Goal: Information Seeking & Learning: Find specific fact

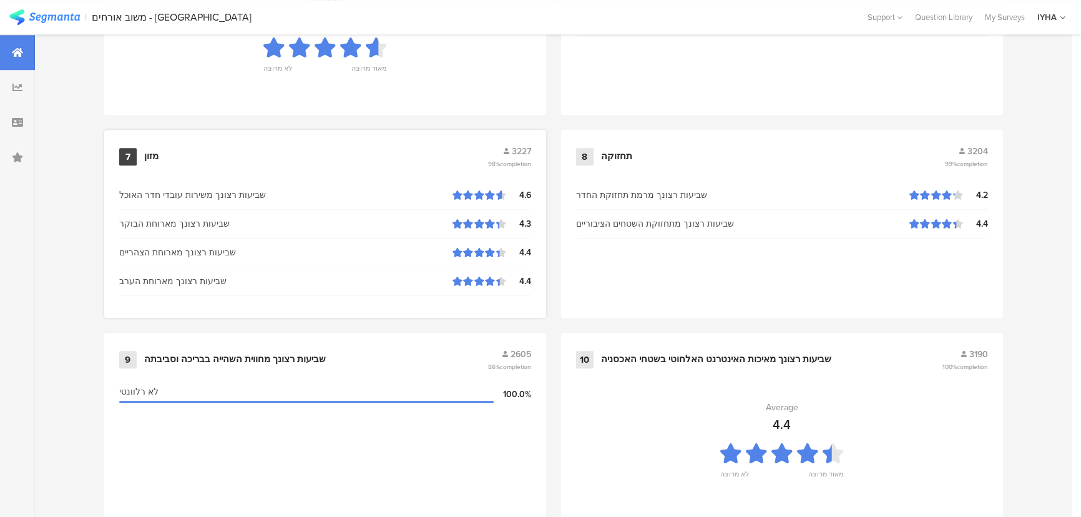
scroll to position [1311, 0]
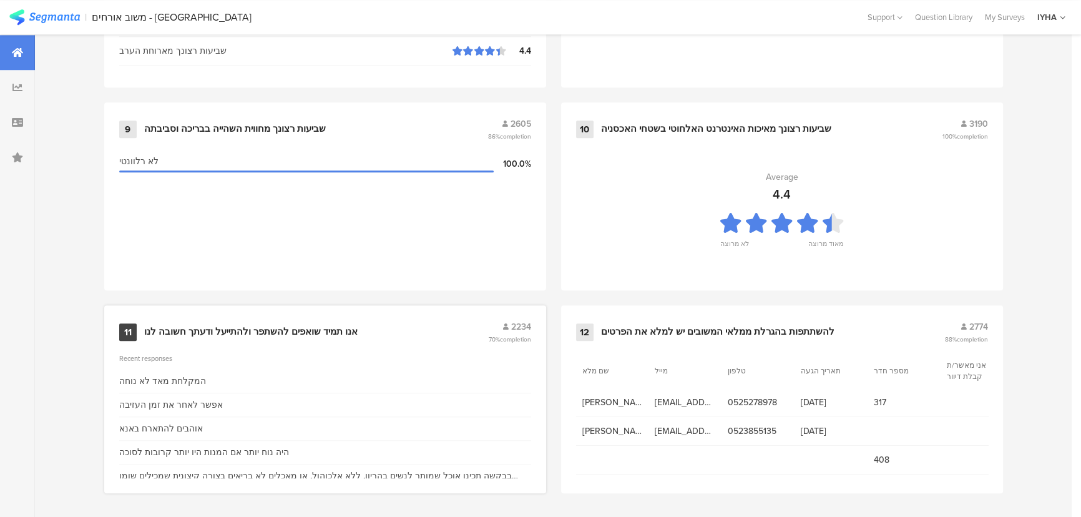
click at [221, 320] on div "11 אנו תמיד שואפים להשתפר ולהתייעל ודעתך חשובה לנו 2234 70% completion" at bounding box center [325, 332] width 412 height 24
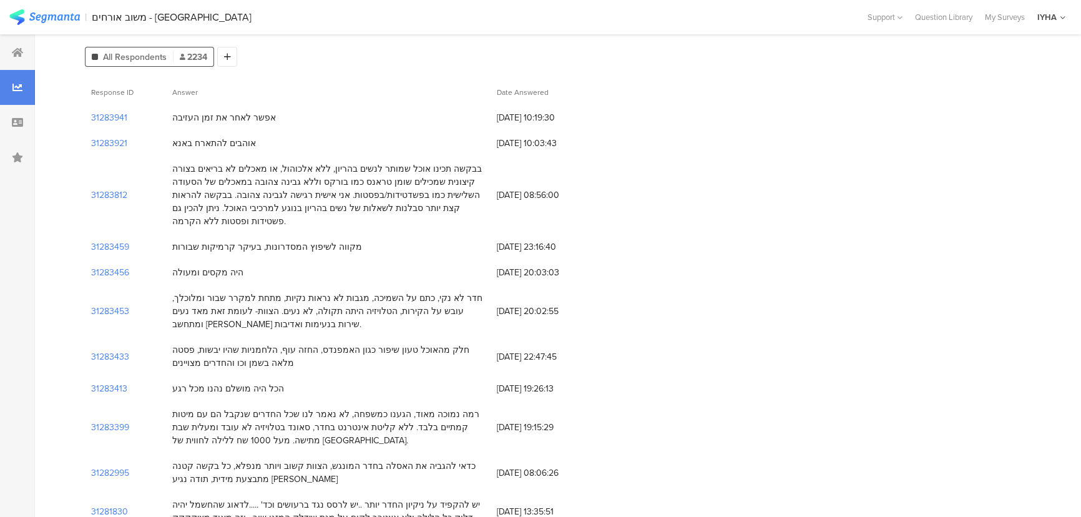
scroll to position [113, 0]
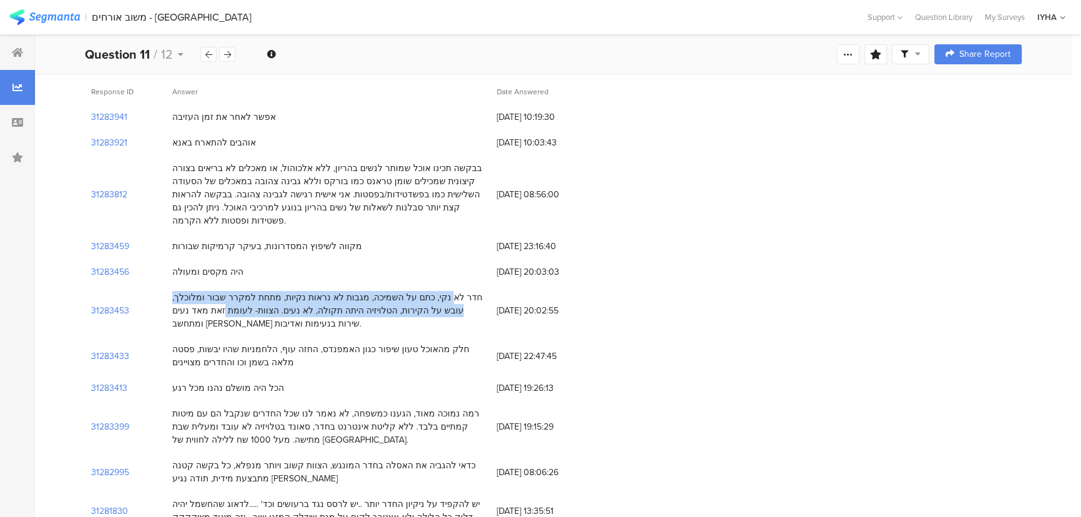
drag, startPoint x: 477, startPoint y: 278, endPoint x: 310, endPoint y: 293, distance: 167.9
click at [310, 293] on div "חדר לא נקי, כתם על השמיכה, מגבות לא נראות נקיות, מתחת למקרר שבור ומלוכלך, עובש …" at bounding box center [328, 310] width 312 height 39
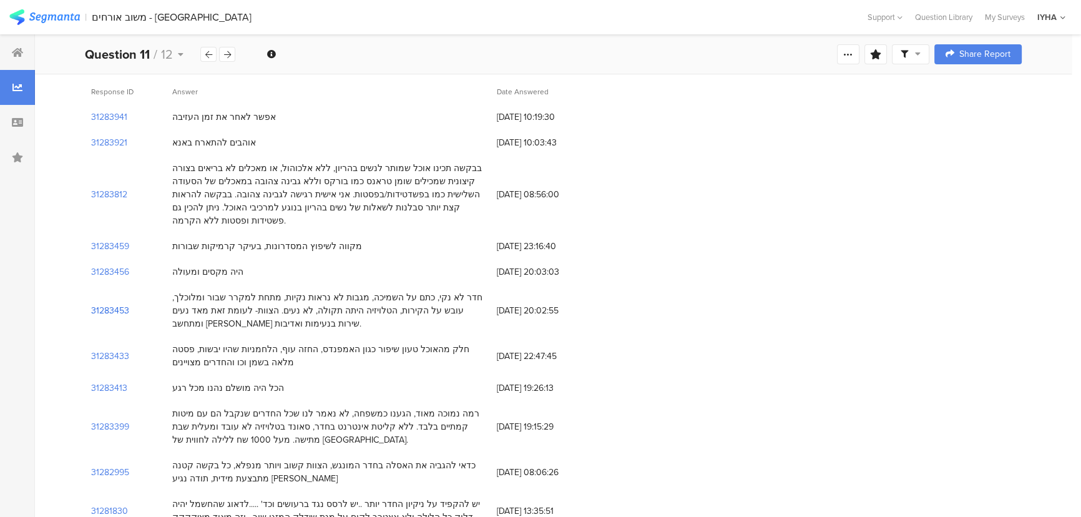
click at [120, 304] on section "31283453" at bounding box center [110, 310] width 38 height 13
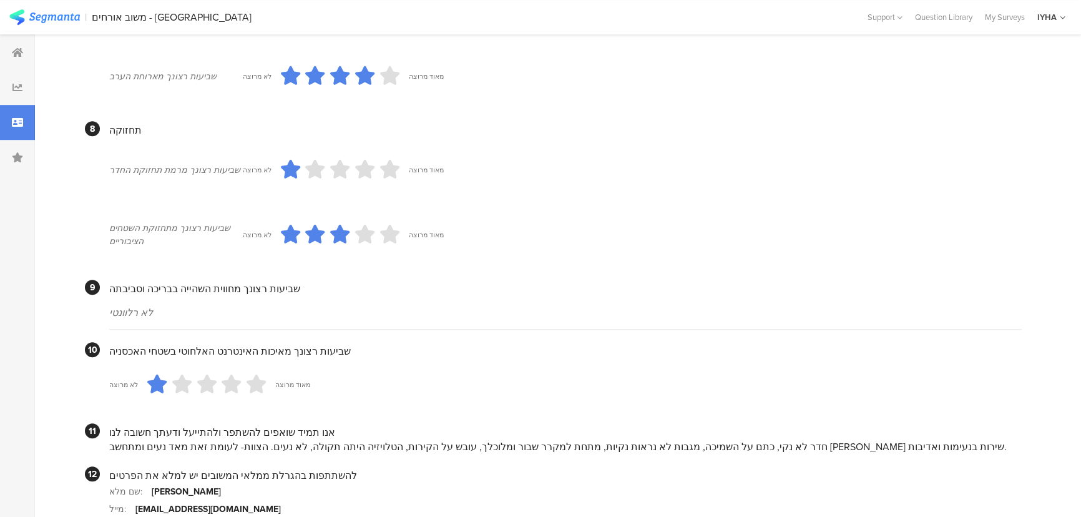
scroll to position [1140, 0]
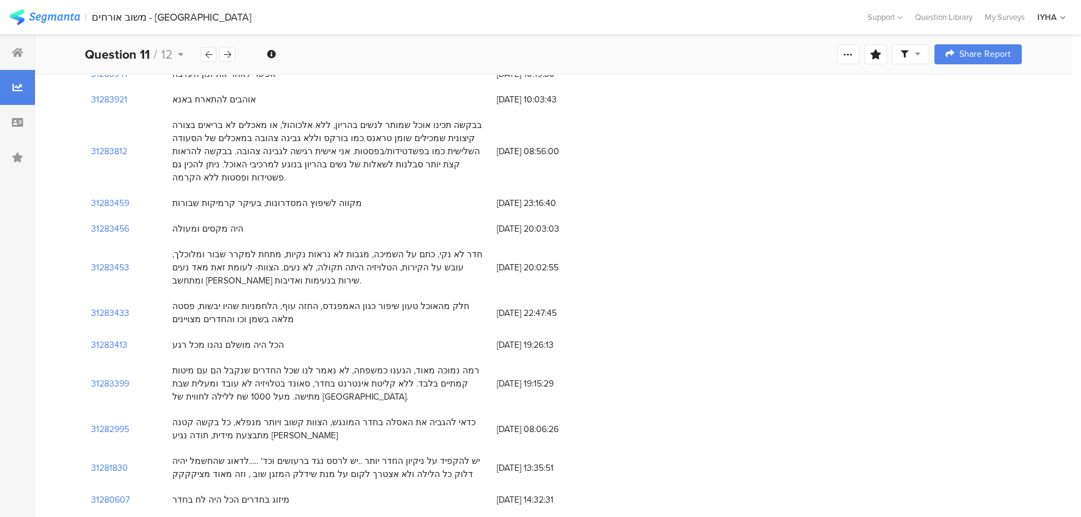
scroll to position [170, 0]
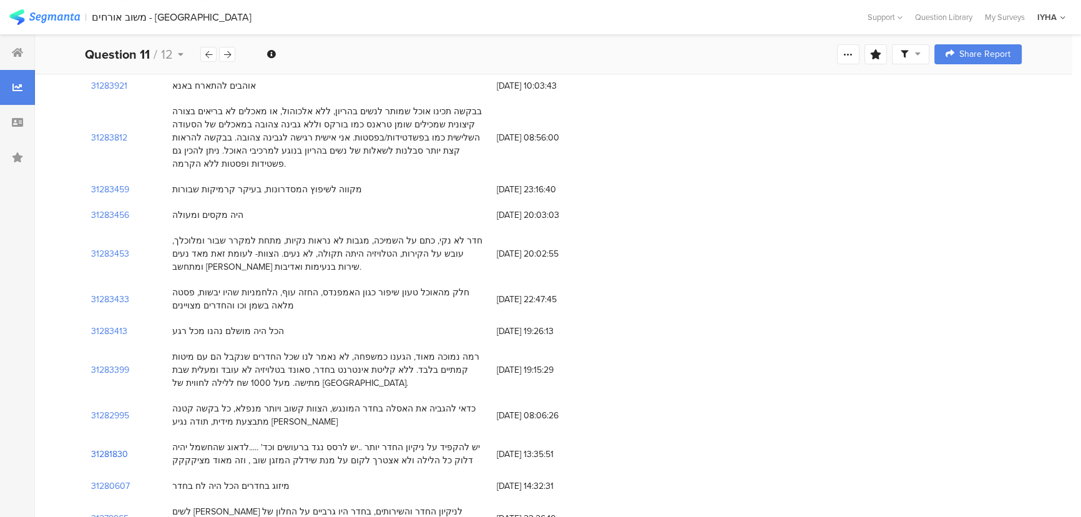
click at [110, 447] on section "31281830" at bounding box center [109, 453] width 37 height 13
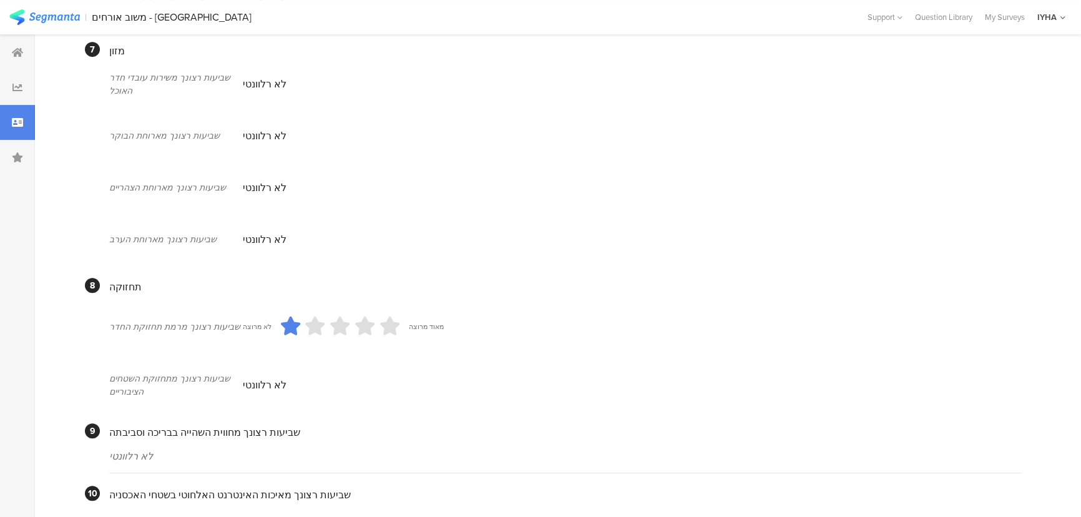
scroll to position [1032, 0]
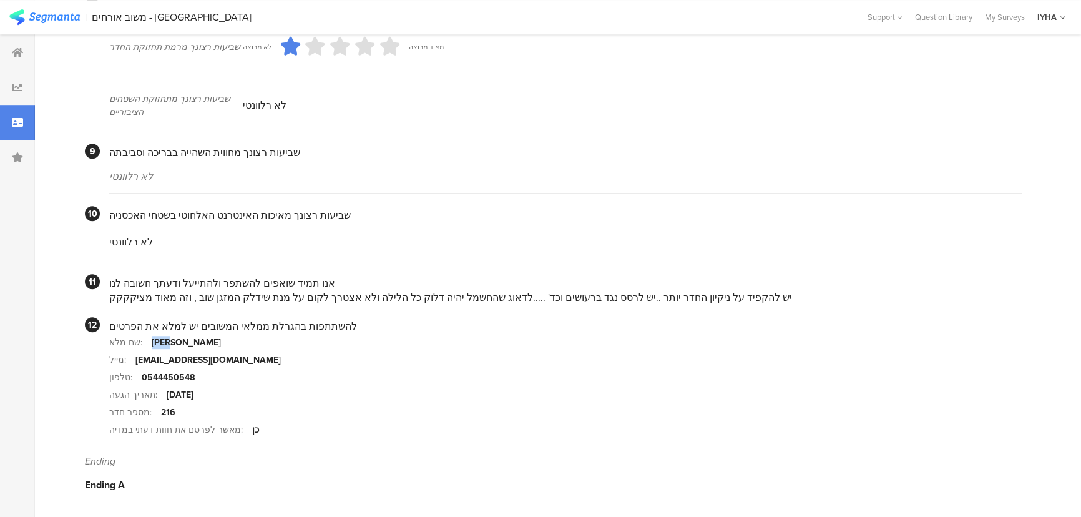
drag, startPoint x: 171, startPoint y: 342, endPoint x: 265, endPoint y: 340, distance: 93.7
click at [265, 340] on section "שם מלא: [PERSON_NAME]" at bounding box center [565, 341] width 912 height 17
click at [242, 351] on section "מייל: [EMAIL_ADDRESS][DOMAIN_NAME]" at bounding box center [565, 359] width 912 height 17
drag, startPoint x: 607, startPoint y: 293, endPoint x: 124, endPoint y: 296, distance: 482.4
click at [124, 296] on div "יש להקפיד על ניקיון החדר יותר ..יש לרסס נגד ברעושים וכד' .....לדאוג שהחשמל יהיה…" at bounding box center [565, 297] width 912 height 14
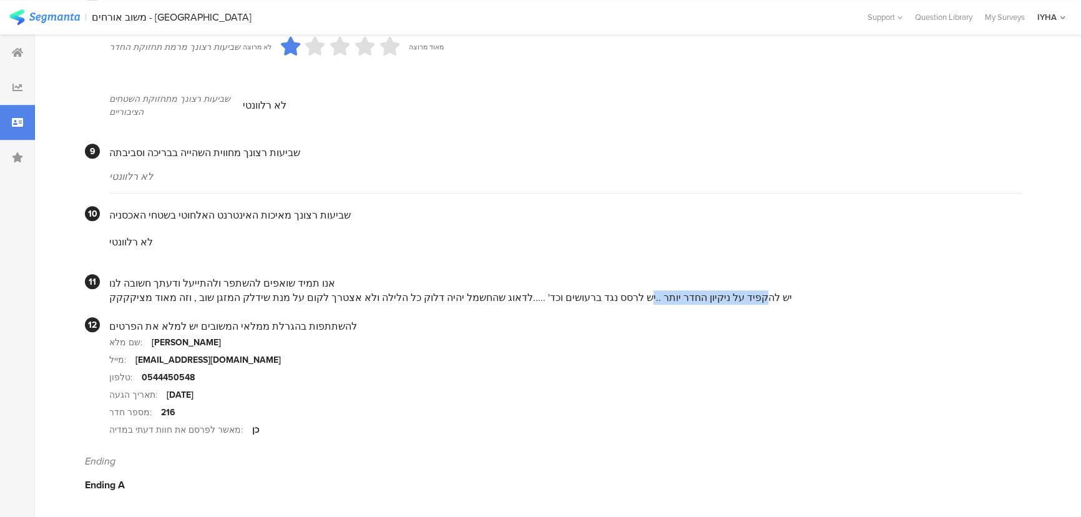
drag, startPoint x: 736, startPoint y: 295, endPoint x: 621, endPoint y: 293, distance: 115.5
click at [621, 293] on div "יש להקפיד על ניקיון החדר יותר ..יש לרסס נגד ברעושים וכד' .....לדאוג שהחשמל יהיה…" at bounding box center [565, 297] width 912 height 14
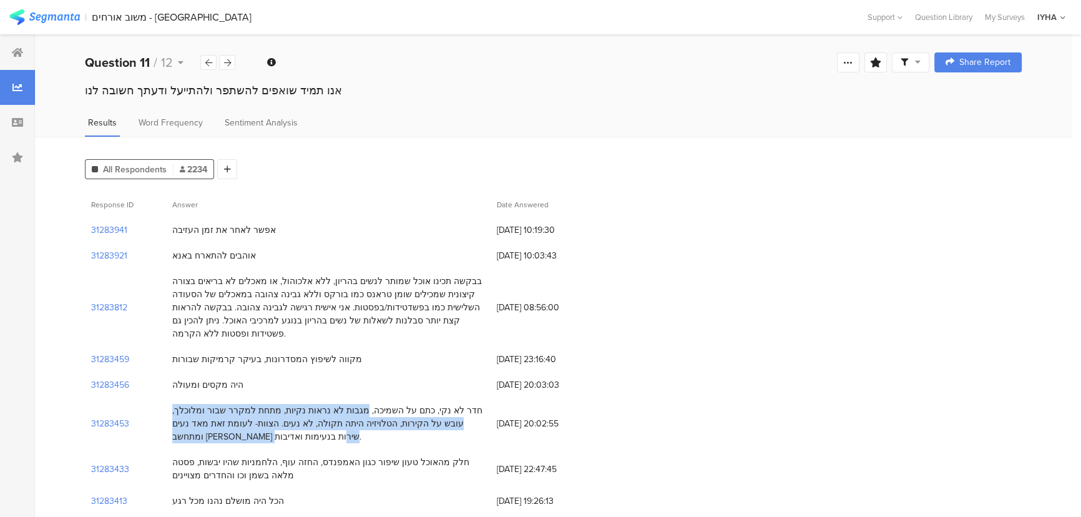
drag, startPoint x: 394, startPoint y: 401, endPoint x: 172, endPoint y: 429, distance: 224.0
click at [172, 429] on div "חדר לא נקי, כתם על השמיכה, מגבות לא נראות נקיות, מתחת למקרר שבור ומלוכלך, עובש …" at bounding box center [328, 424] width 325 height 52
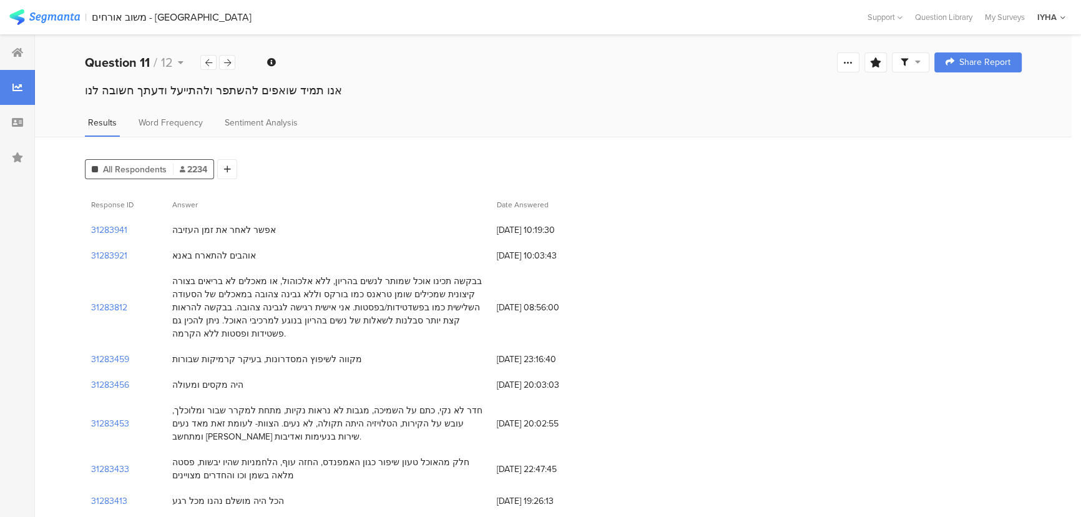
click at [425, 404] on div "חדר לא נקי, כתם על השמיכה, מגבות לא נראות נקיות, מתחת למקרר שבור ומלוכלך, עובש …" at bounding box center [328, 423] width 312 height 39
drag, startPoint x: 473, startPoint y: 397, endPoint x: 343, endPoint y: 402, distance: 130.5
click at [343, 404] on div "חדר לא נקי, כתם על השמיכה, מגבות לא נראות נקיות, מתחת למקרר שבור ומלוכלך, עובש …" at bounding box center [328, 423] width 312 height 39
click at [371, 404] on div "חדר לא נקי, כתם על השמיכה, מגבות לא נראות נקיות, מתחת למקרר שבור ומלוכלך, עובש …" at bounding box center [328, 423] width 312 height 39
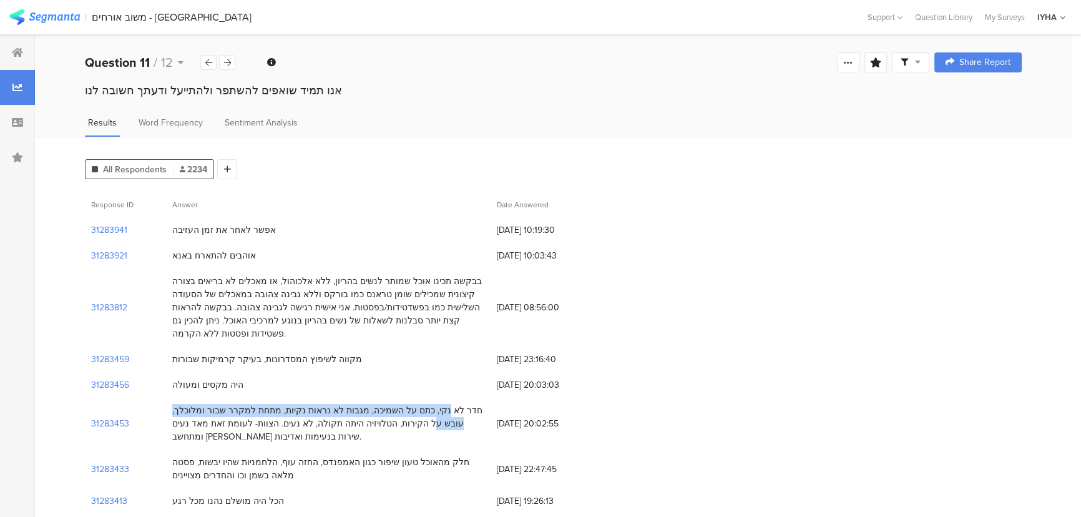
drag, startPoint x: 461, startPoint y: 398, endPoint x: 200, endPoint y: 401, distance: 260.9
click at [197, 404] on div "חדר לא נקי, כתם על השמיכה, מגבות לא נראות נקיות, מתחת למקרר שבור ומלוכלך, עובש …" at bounding box center [328, 423] width 312 height 39
